Goal: Navigation & Orientation: Understand site structure

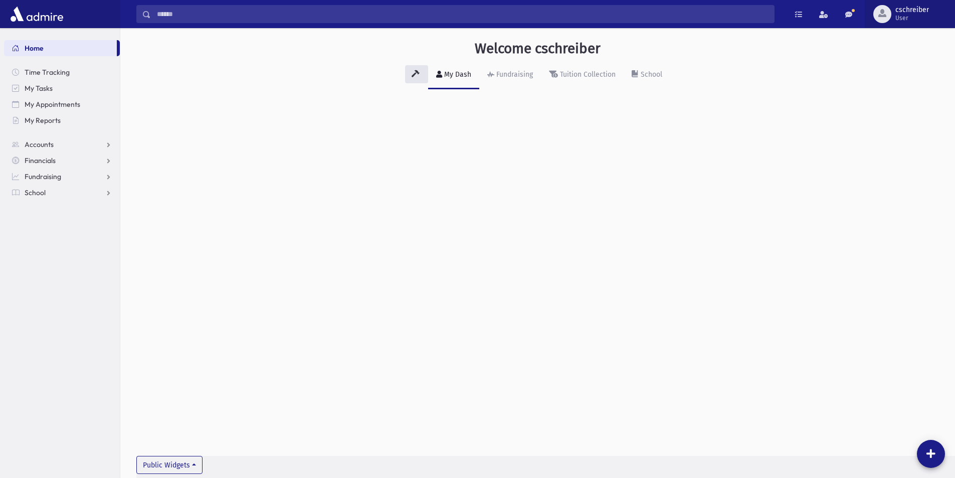
click at [875, 16] on div "button" at bounding box center [882, 14] width 18 height 18
click at [794, 106] on div "Welcome cschreiber My Dash Fundraising Tuition Collection School Public Widgets" at bounding box center [537, 72] width 835 height 89
click at [906, 16] on span "User" at bounding box center [913, 18] width 34 height 8
click at [843, 21] on link at bounding box center [849, 14] width 20 height 18
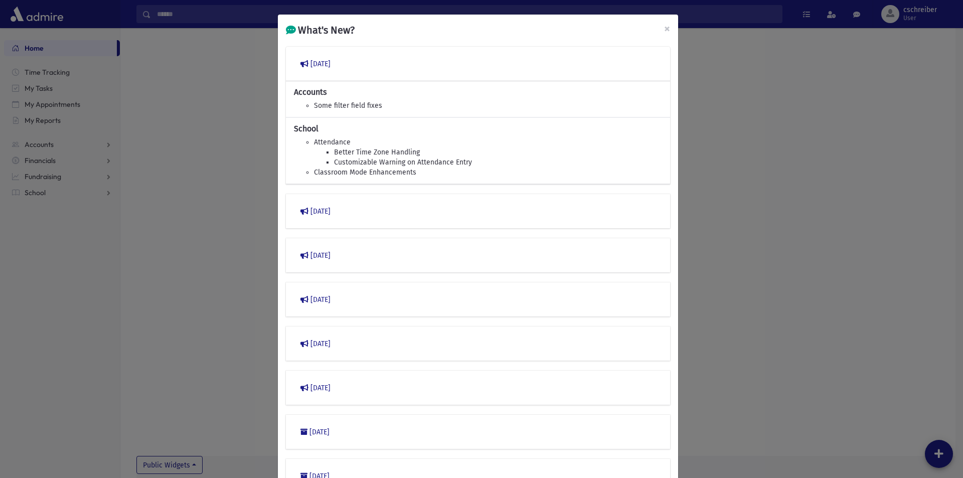
drag, startPoint x: 874, startPoint y: 109, endPoint x: 865, endPoint y: 101, distance: 12.1
click at [870, 110] on div "What's New? × [DATE] Accounts Some filter field fixes School Attendance Better …" at bounding box center [481, 239] width 963 height 478
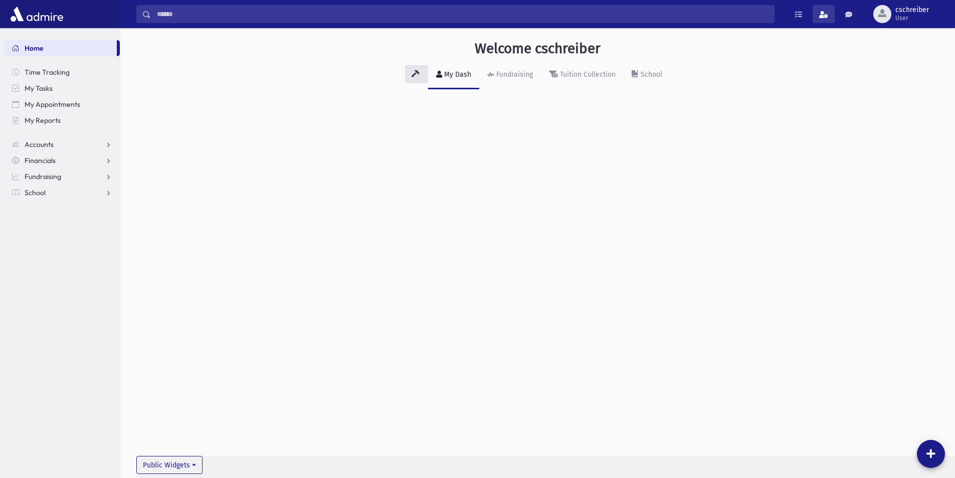
click at [827, 15] on span at bounding box center [823, 14] width 9 height 7
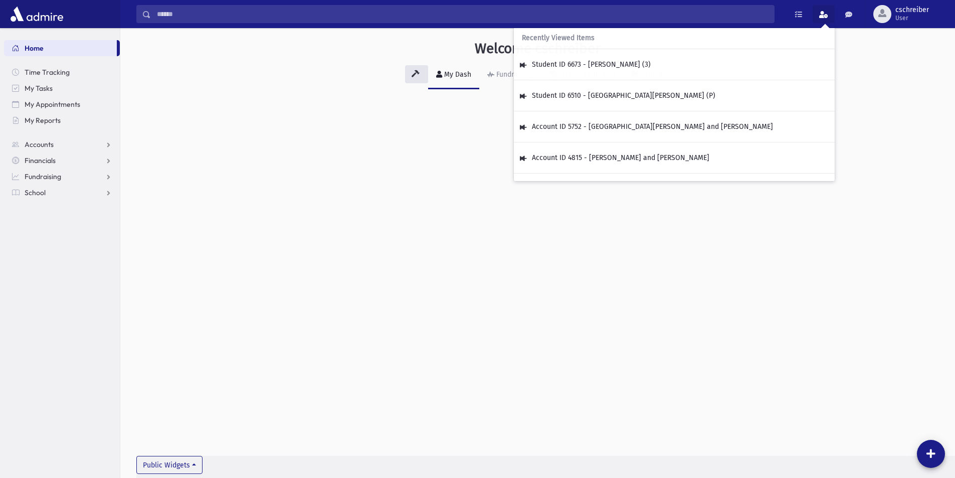
click at [827, 15] on span at bounding box center [823, 14] width 9 height 7
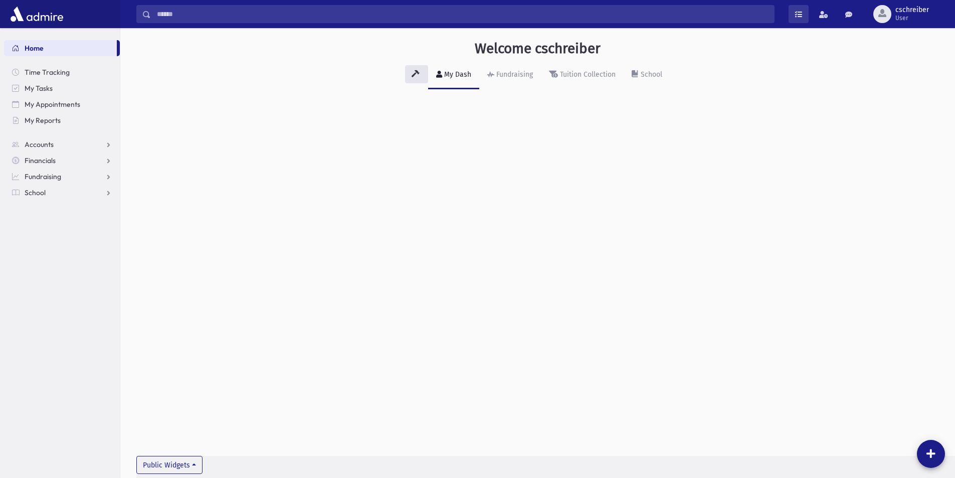
click at [806, 16] on link at bounding box center [799, 14] width 20 height 18
click at [880, 16] on span "button" at bounding box center [882, 13] width 8 height 8
drag, startPoint x: 686, startPoint y: 111, endPoint x: 682, endPoint y: 106, distance: 6.1
click at [685, 111] on div "Welcome cschreiber My Dash Fundraising Tuition Collection School Public Widgets" at bounding box center [537, 72] width 835 height 89
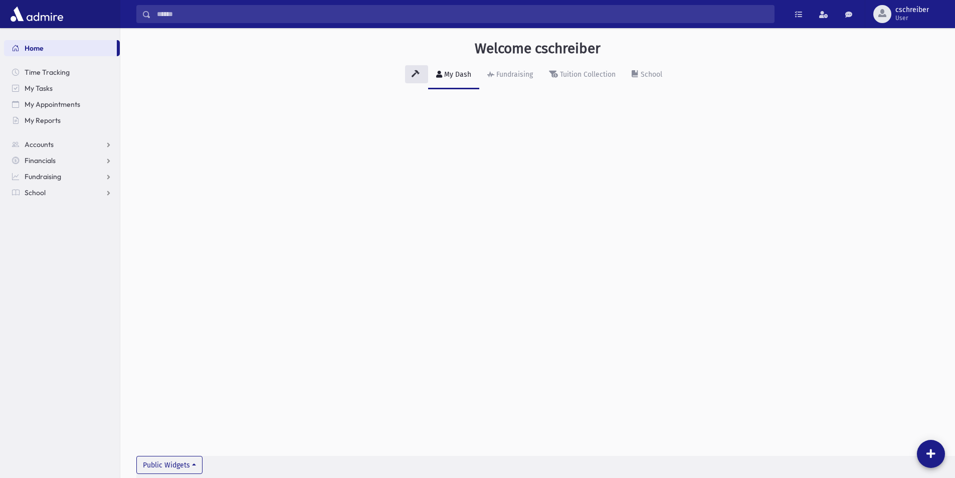
click at [550, 244] on div "Welcome cschreiber My Dash Fundraising Tuition Collection School Public Widgets" at bounding box center [537, 253] width 835 height 450
